Goal: Task Accomplishment & Management: Manage account settings

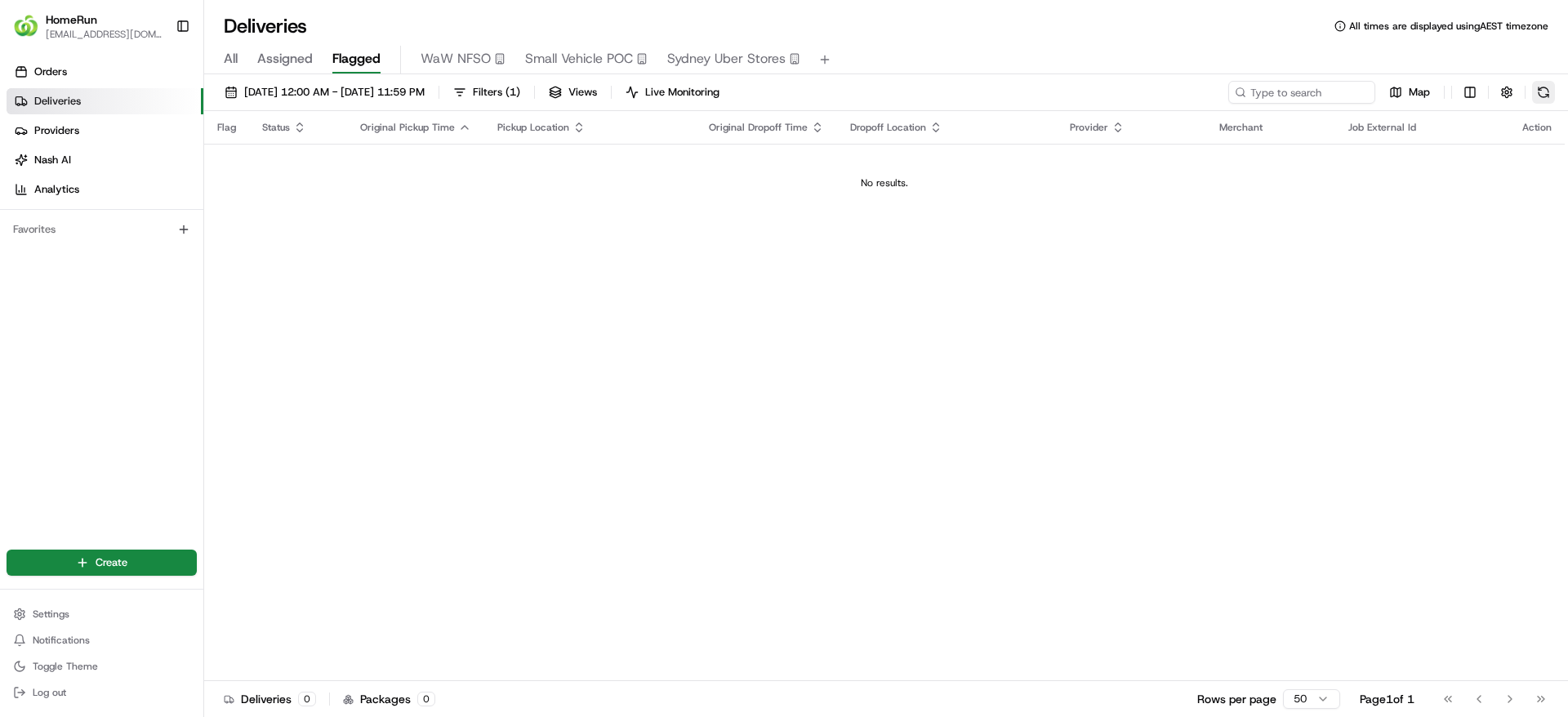
click at [1538, 86] on button at bounding box center [1543, 92] width 22 height 22
click at [1548, 97] on button at bounding box center [1543, 92] width 22 height 22
click at [1548, 96] on button at bounding box center [1543, 92] width 22 height 22
click at [1537, 94] on button at bounding box center [1543, 92] width 22 height 22
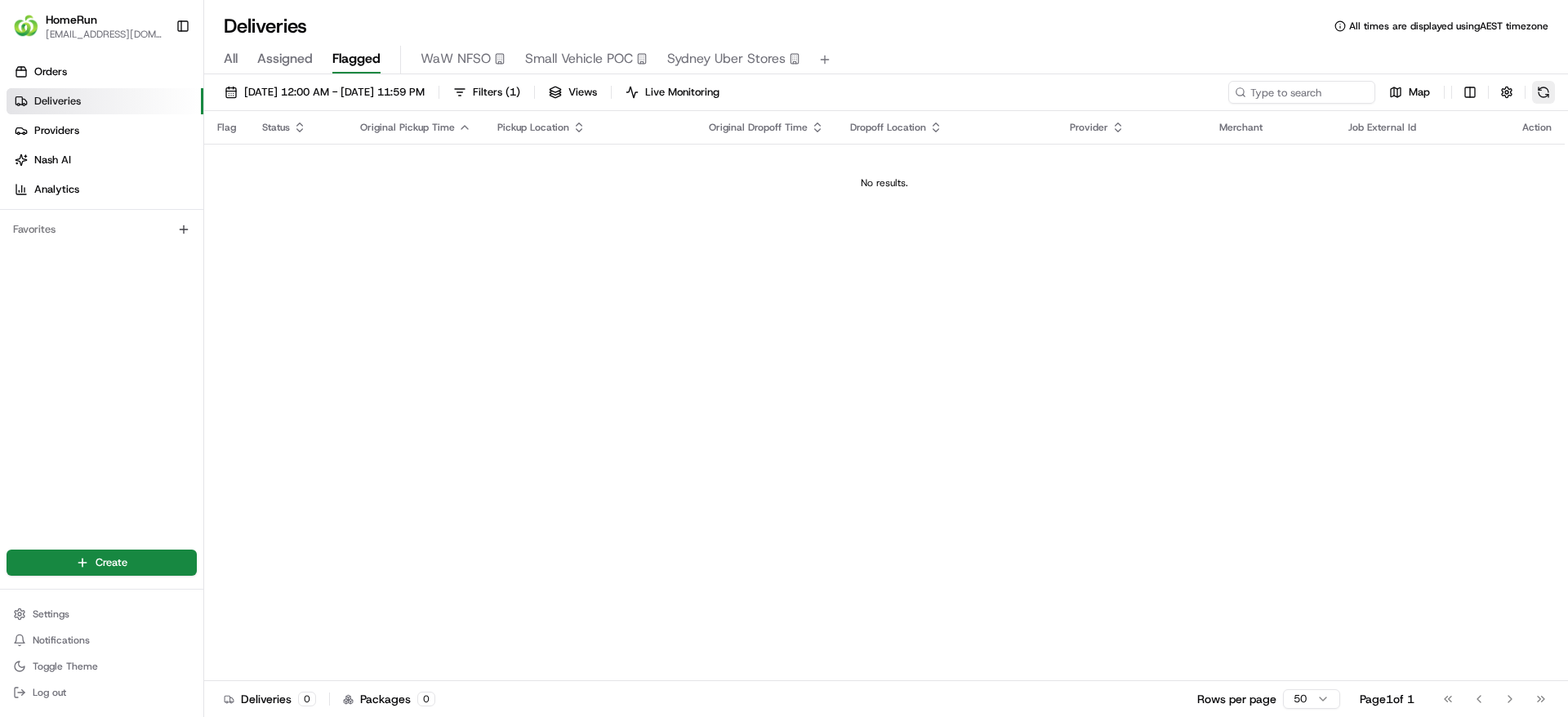
click at [1543, 83] on button at bounding box center [1543, 92] width 22 height 22
click at [1549, 87] on button at bounding box center [1543, 92] width 22 height 22
click at [1542, 84] on button at bounding box center [1543, 92] width 22 height 22
click at [1543, 93] on button at bounding box center [1543, 92] width 22 height 22
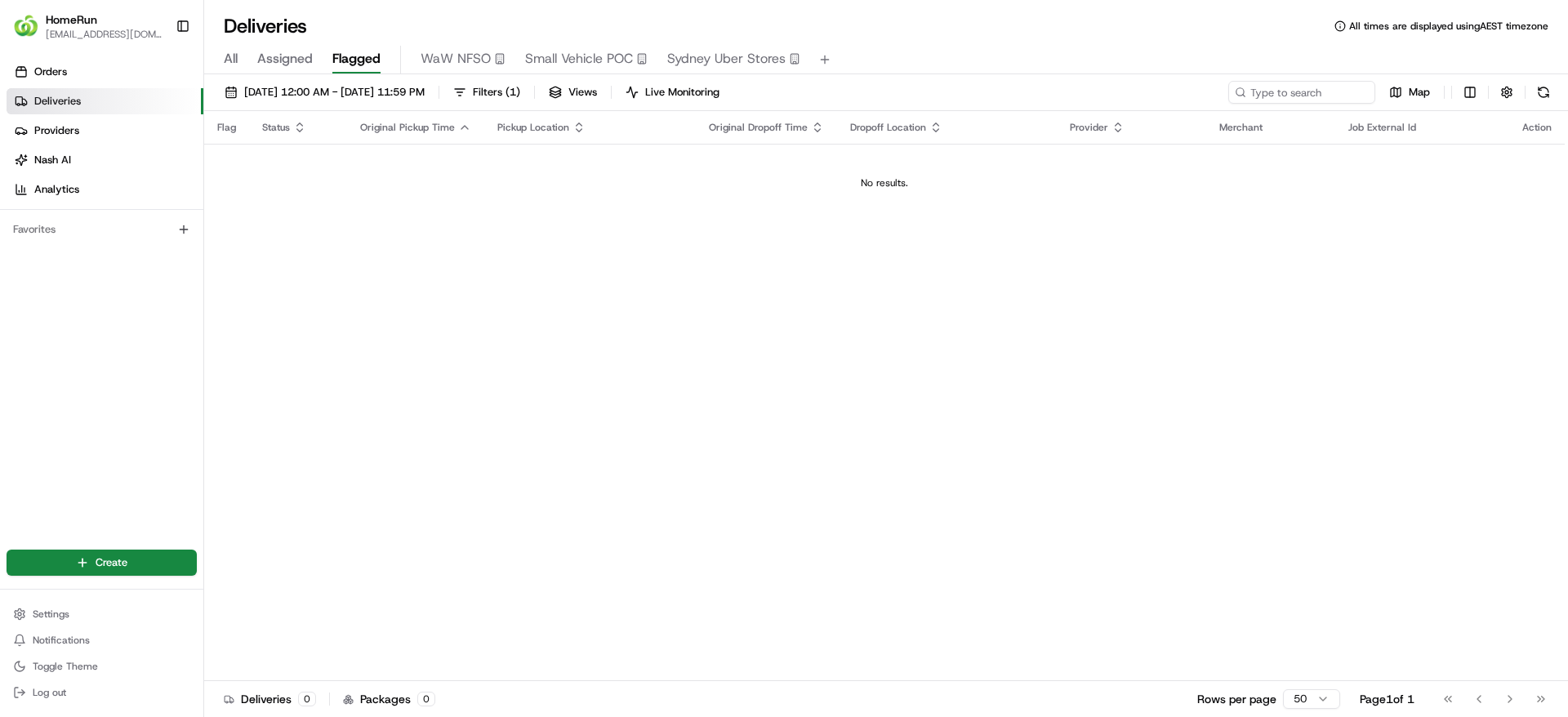
click at [281, 54] on span "Assigned" at bounding box center [284, 58] width 56 height 19
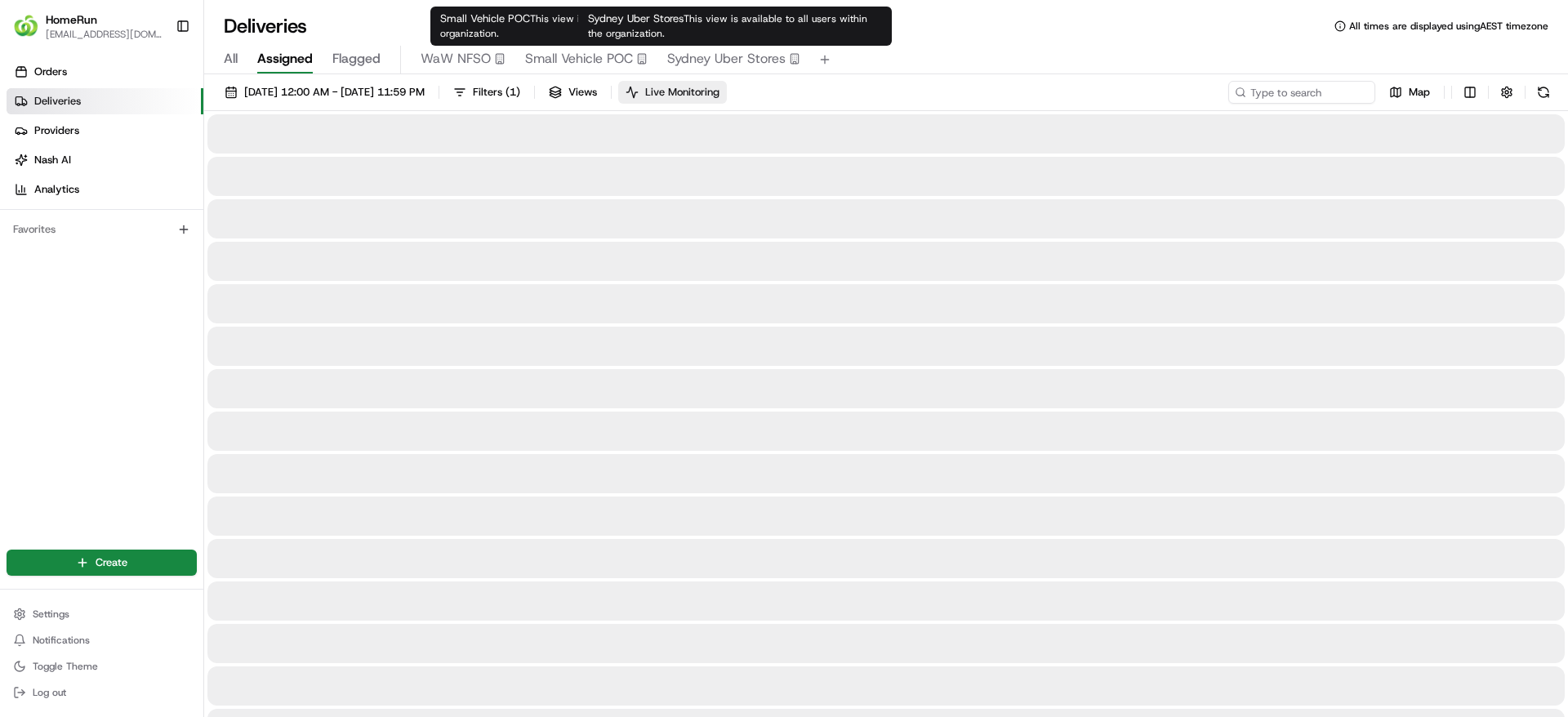
click at [727, 81] on button "Live Monitoring" at bounding box center [673, 92] width 109 height 22
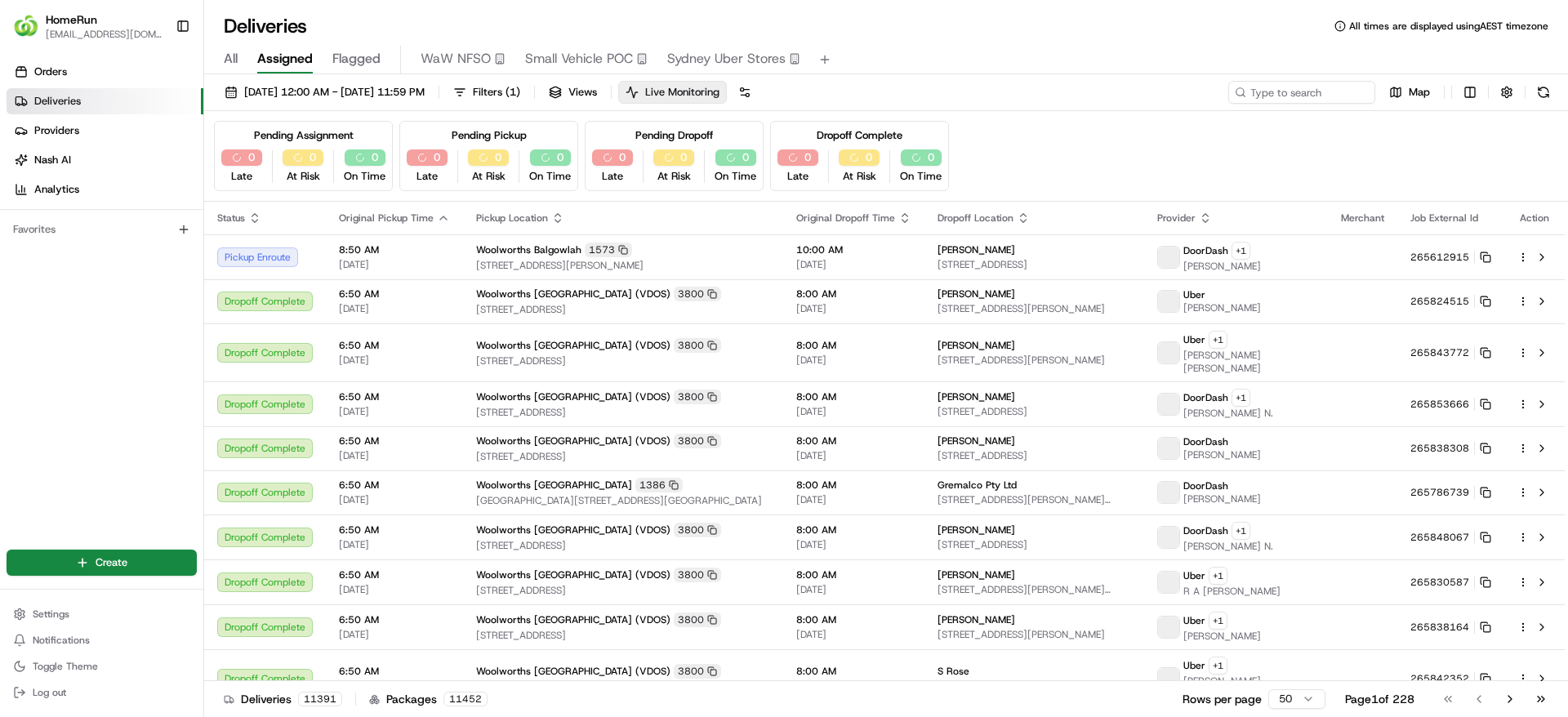
click at [720, 91] on span "Live Monitoring" at bounding box center [683, 92] width 74 height 15
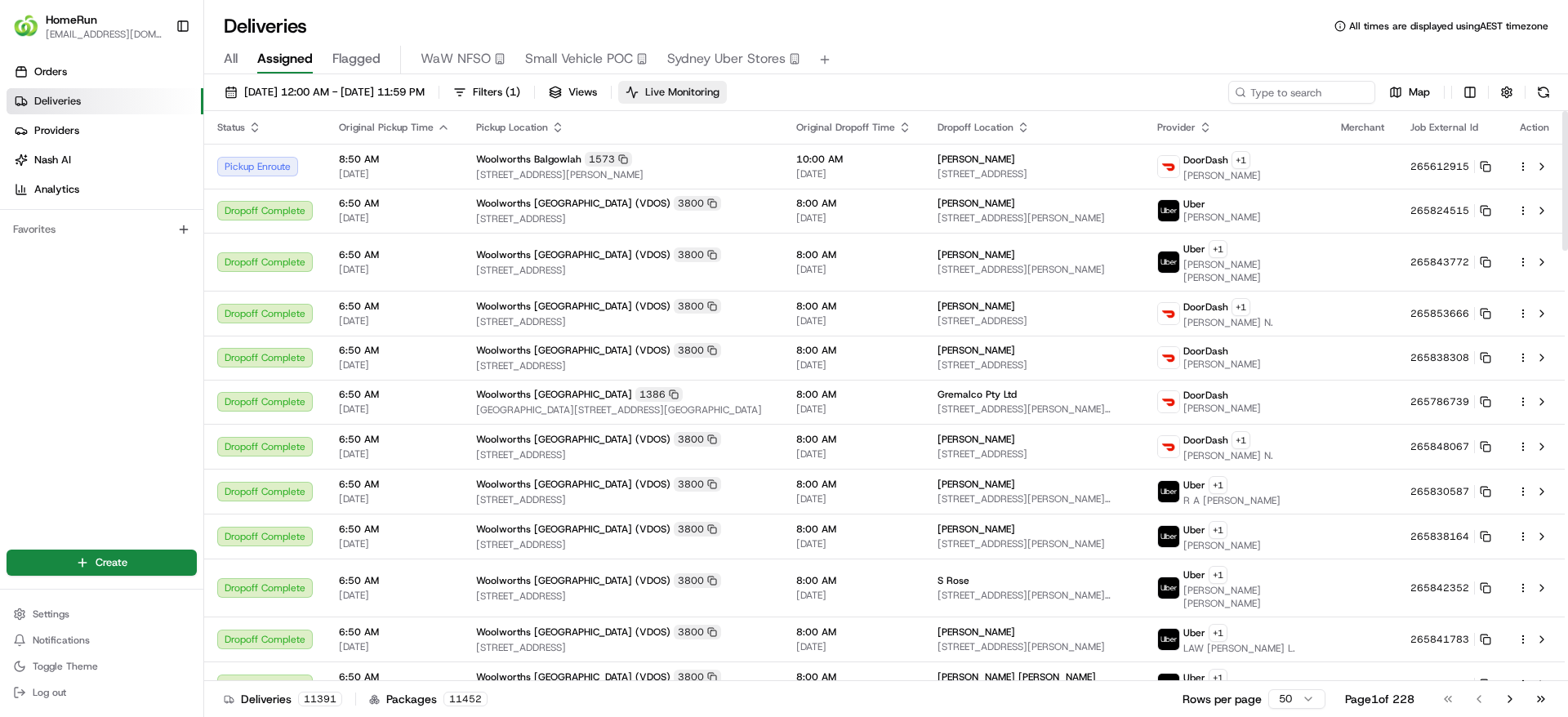
click at [727, 101] on button "Live Monitoring" at bounding box center [673, 92] width 109 height 22
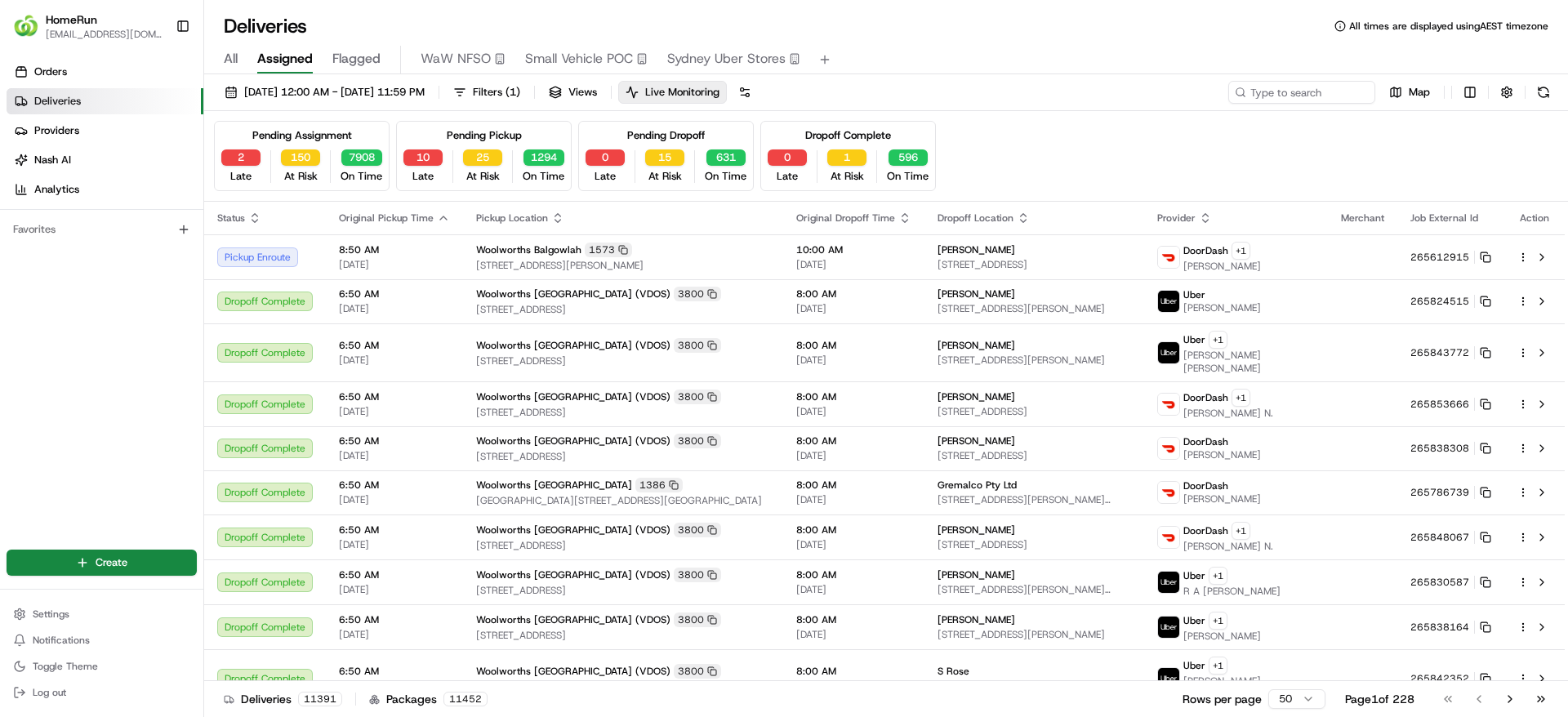
click at [362, 140] on div "Pending Assignment 2 Late 150 At Risk 7908 On Time" at bounding box center [302, 156] width 175 height 70
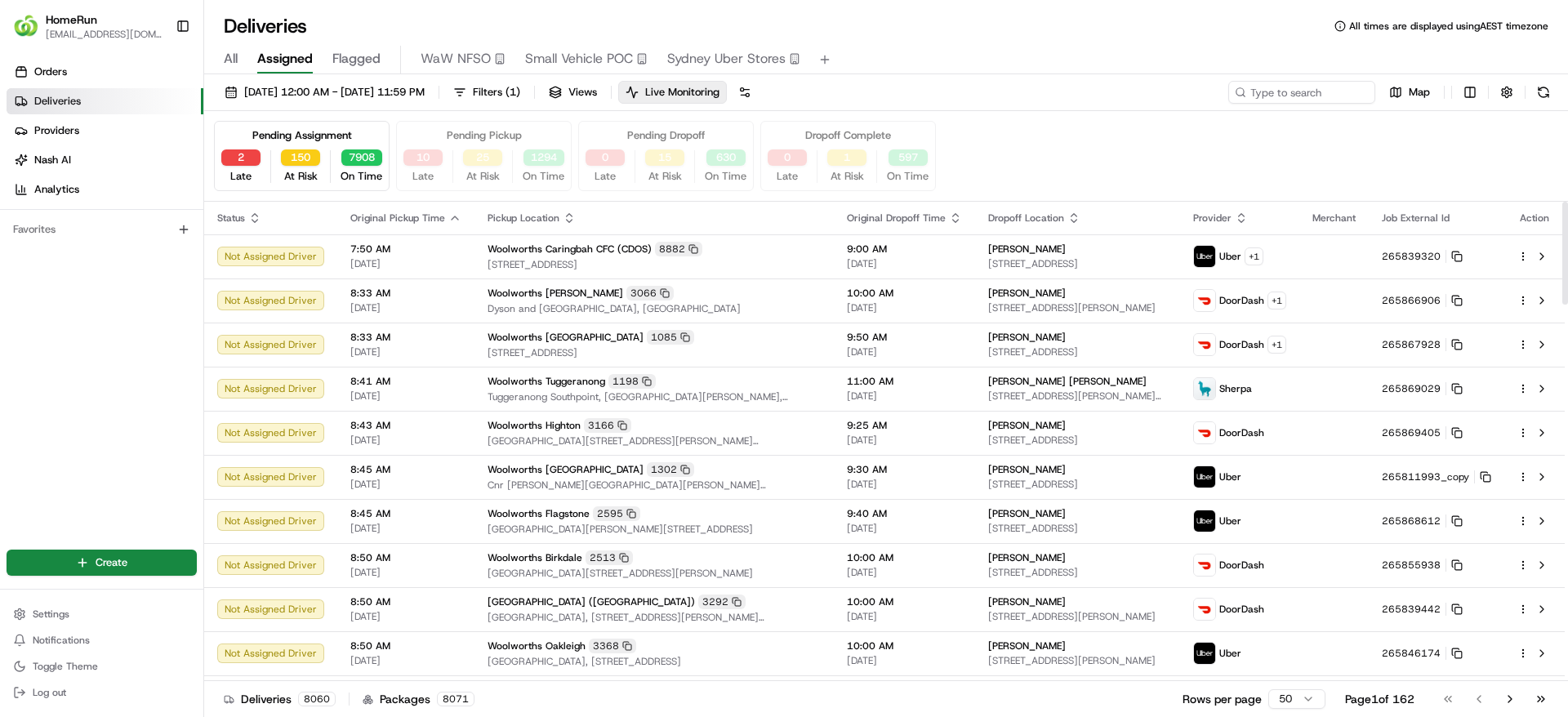
click at [950, 216] on icon "button" at bounding box center [955, 217] width 13 height 13
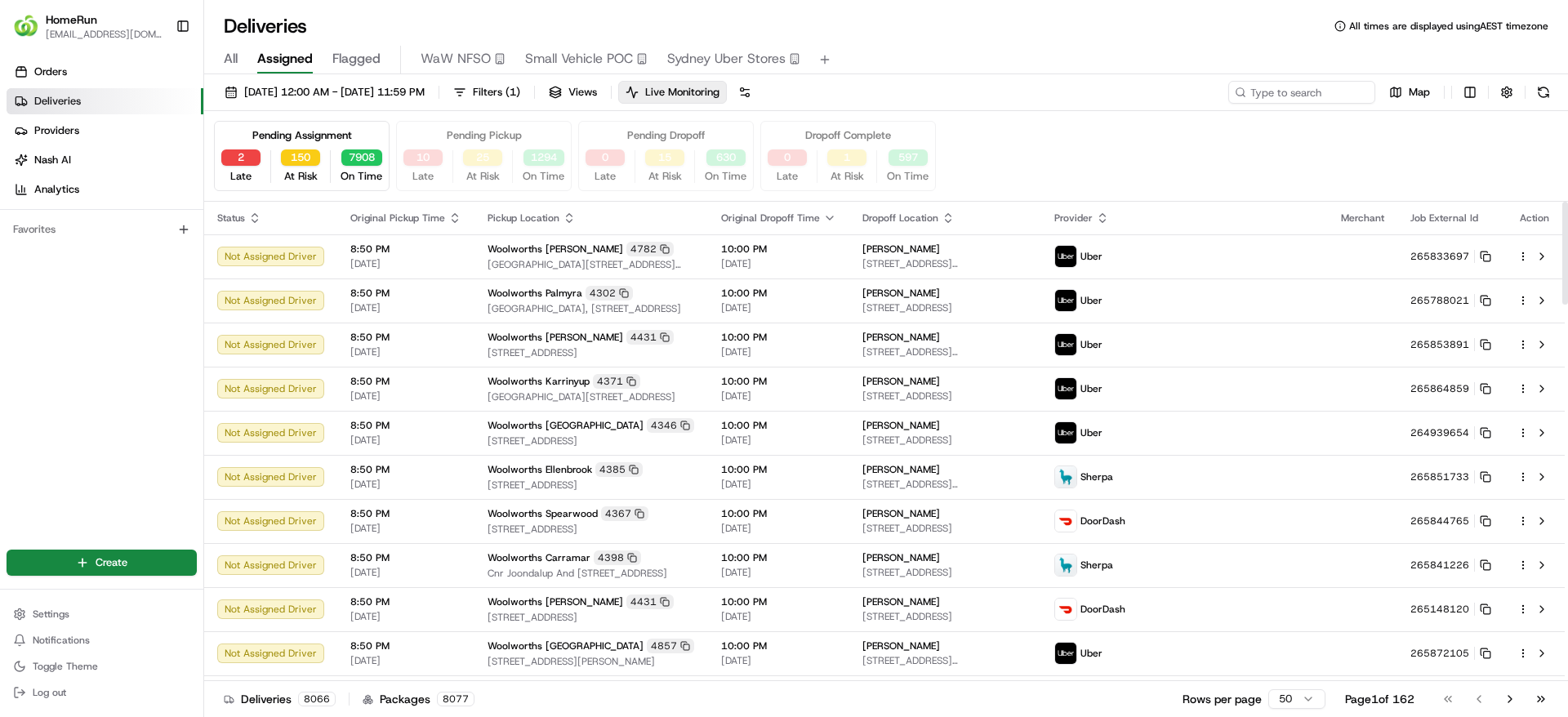
click at [837, 215] on icon "button" at bounding box center [829, 217] width 13 height 13
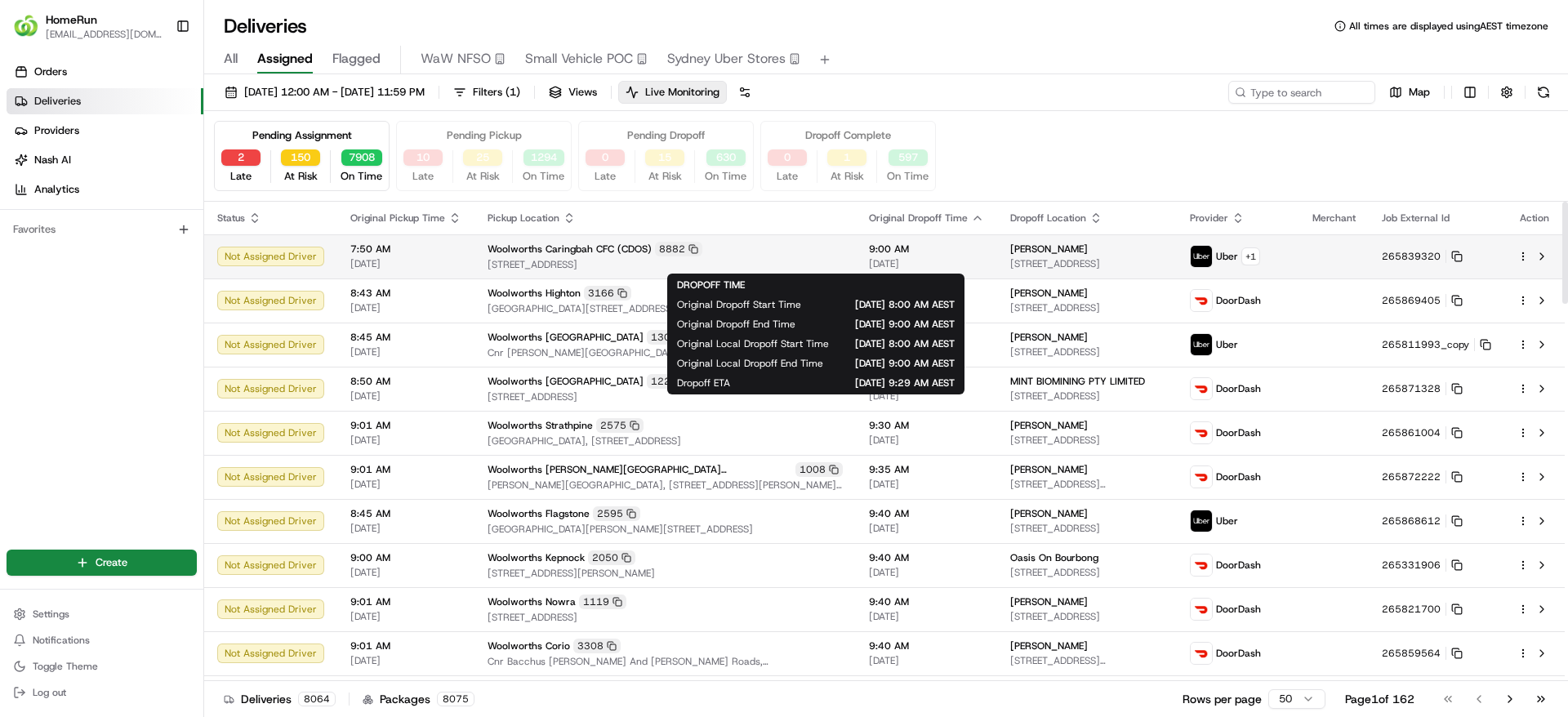
click at [869, 255] on span "9:00 AM" at bounding box center [926, 248] width 115 height 13
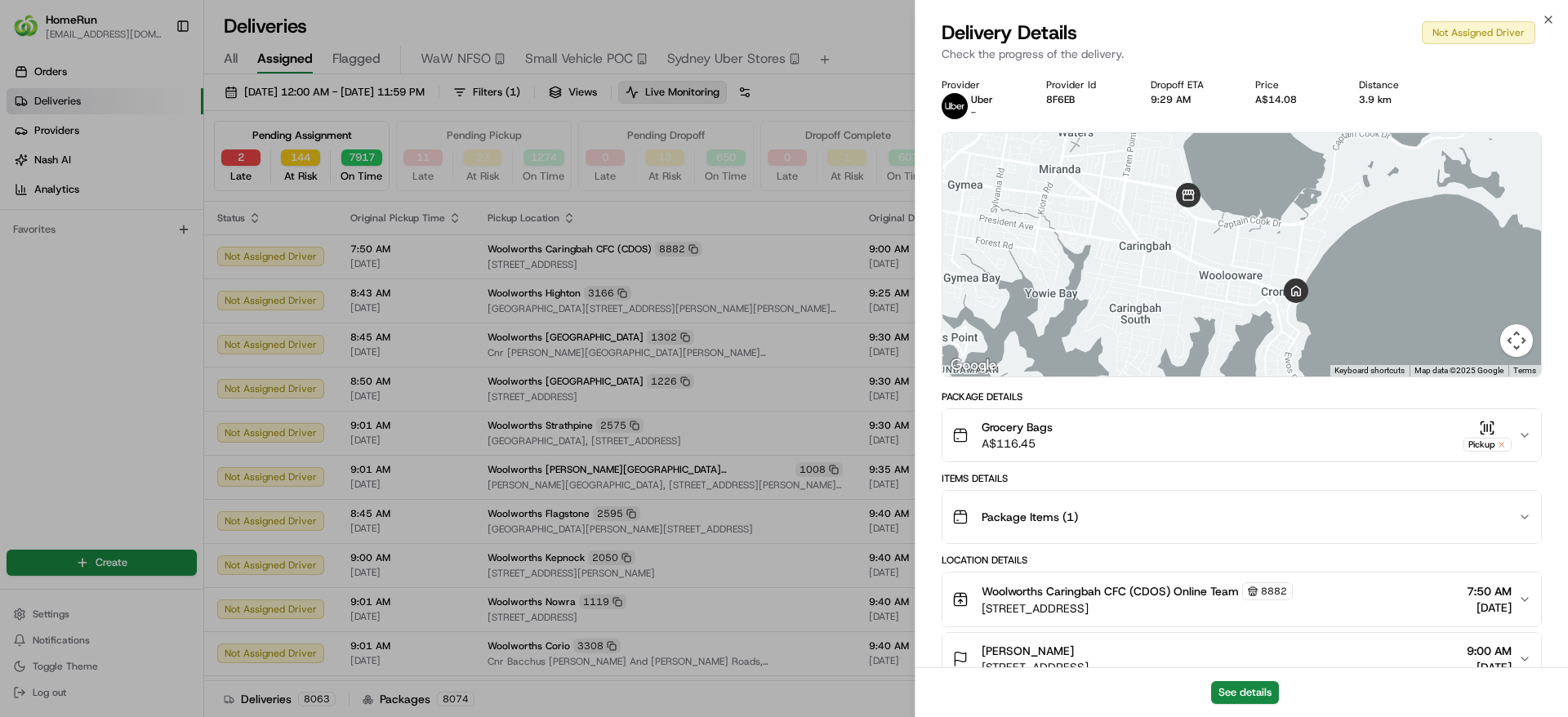
click at [1236, 680] on div "See details" at bounding box center [1242, 692] width 653 height 50
click at [1239, 691] on button "See details" at bounding box center [1246, 692] width 68 height 22
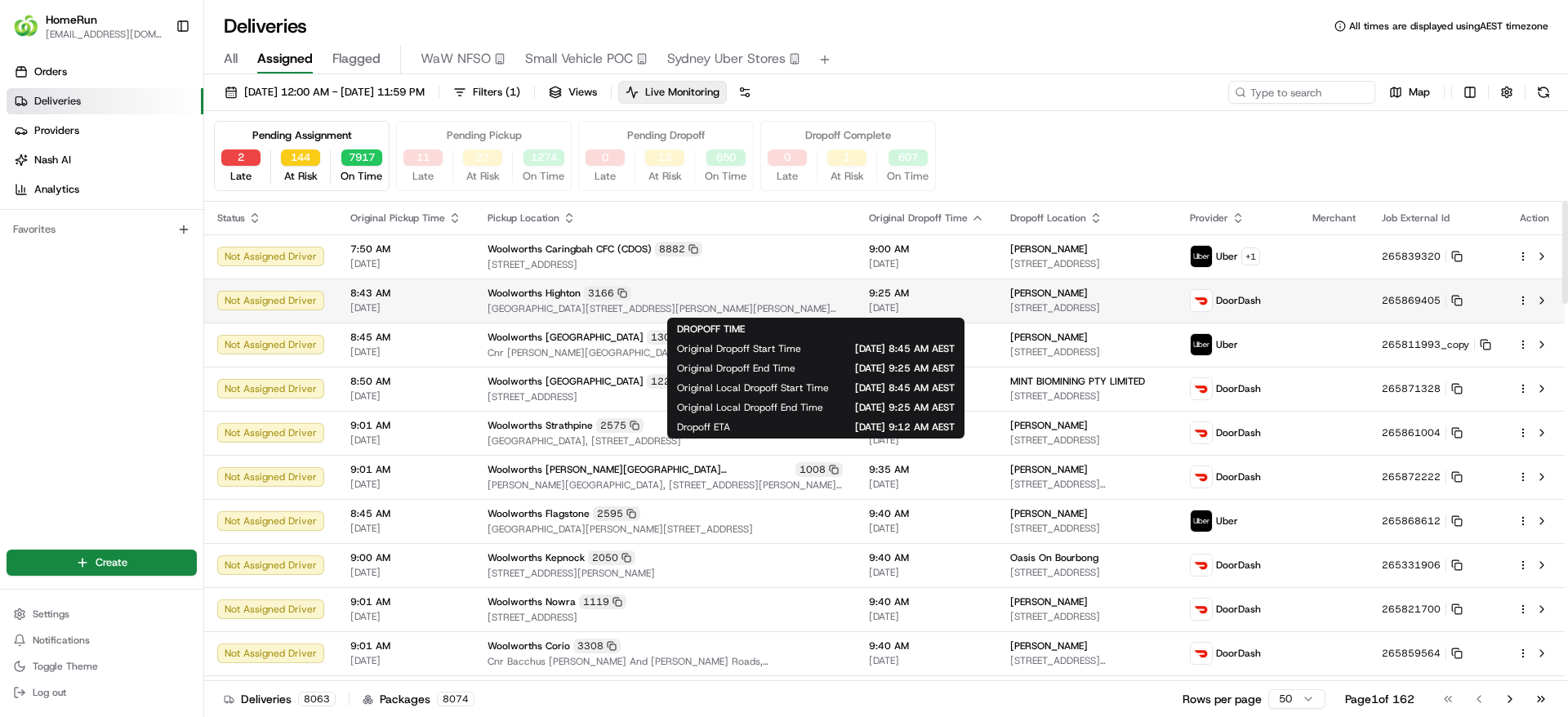
click at [869, 296] on span "9:25 AM" at bounding box center [926, 292] width 115 height 13
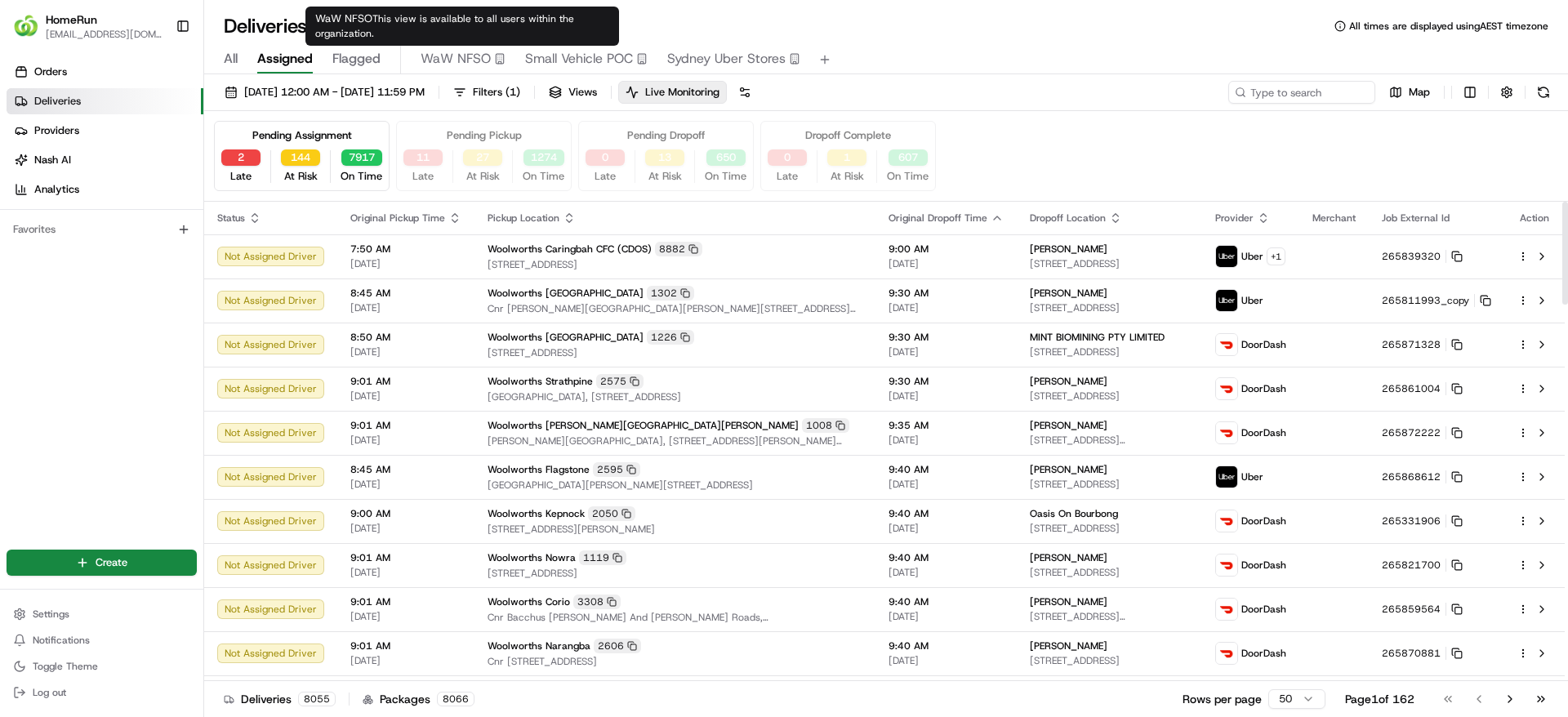
click at [367, 57] on span "Flagged" at bounding box center [355, 58] width 48 height 19
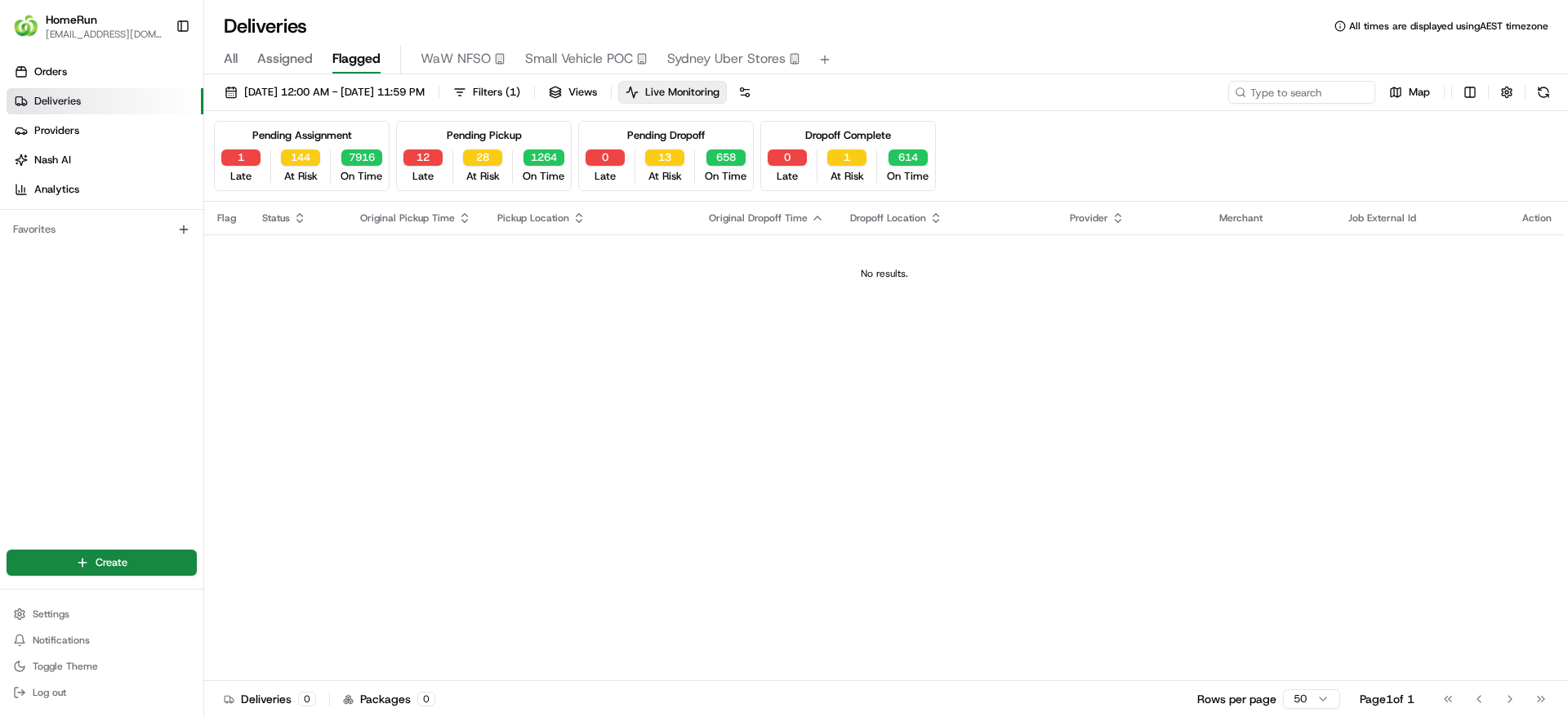
click at [963, 70] on div "All Assigned Flagged WaW NFSO Small Vehicle POC Sydney Uber Stores" at bounding box center [886, 59] width 1364 height 28
click at [97, 687] on button "Log out" at bounding box center [101, 692] width 190 height 22
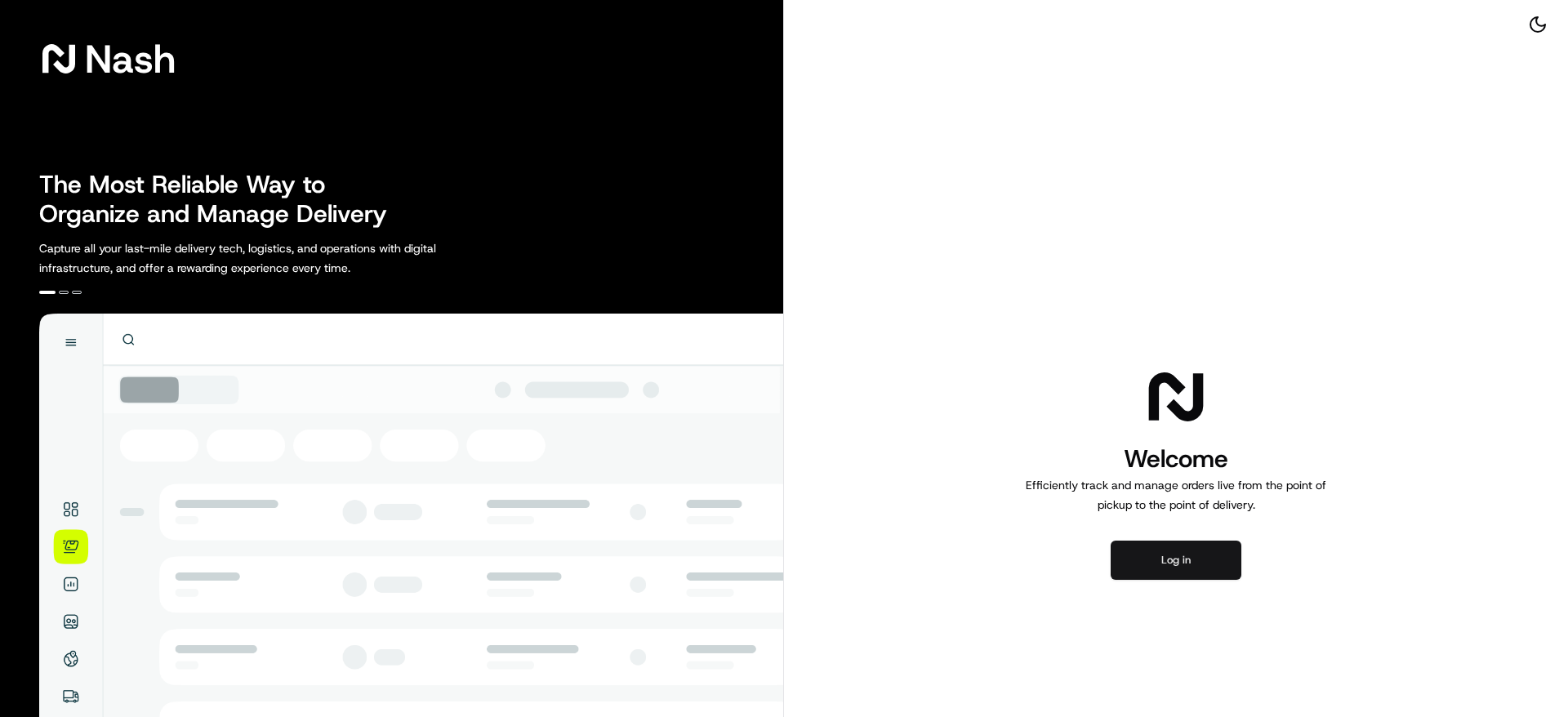
click at [1162, 545] on button "Log in" at bounding box center [1176, 560] width 131 height 39
